Goal: Browse casually

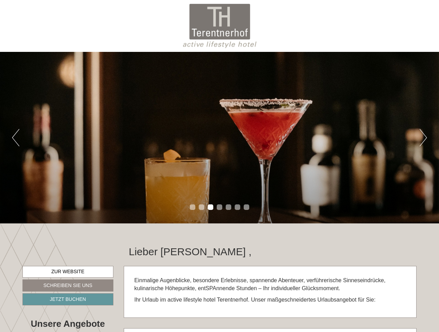
click at [219, 166] on div "Previous Next 1 2 3 4 5 6 7" at bounding box center [219, 137] width 439 height 171
click at [16, 138] on button "Previous" at bounding box center [15, 137] width 7 height 17
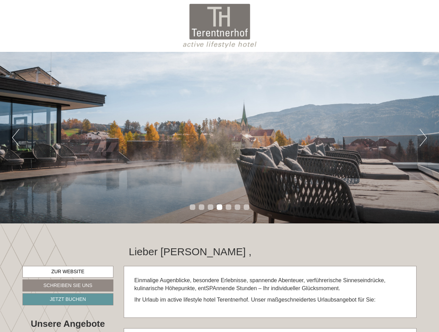
click at [219, 138] on div "Previous Next 1 2 3 4 5 6 7" at bounding box center [219, 137] width 439 height 171
click at [423, 138] on button "Next" at bounding box center [422, 137] width 7 height 17
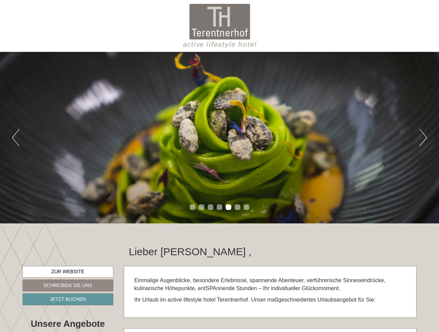
click at [192, 207] on li "1" at bounding box center [193, 207] width 6 height 6
click at [201, 207] on li "2" at bounding box center [202, 207] width 6 height 6
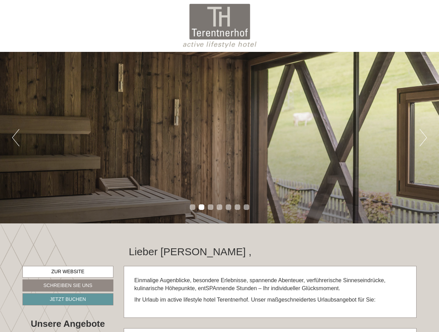
click at [210, 207] on li "3" at bounding box center [211, 207] width 6 height 6
click at [219, 207] on li "4" at bounding box center [220, 207] width 6 height 6
click at [228, 207] on li "5" at bounding box center [229, 207] width 6 height 6
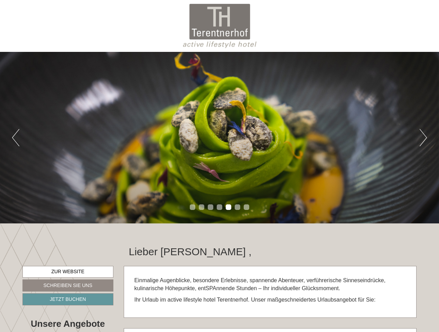
click at [237, 207] on li "6" at bounding box center [238, 207] width 6 height 6
